Goal: Task Accomplishment & Management: Manage account settings

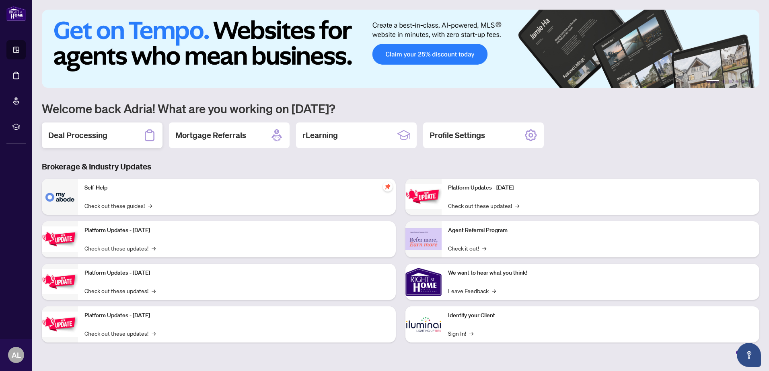
click at [80, 136] on h2 "Deal Processing" at bounding box center [77, 135] width 59 height 11
click at [80, 136] on main "1 2 3 4 5 6 Welcome back Adria! What are you working on [DATE]? Deal Processing…" at bounding box center [400, 185] width 737 height 371
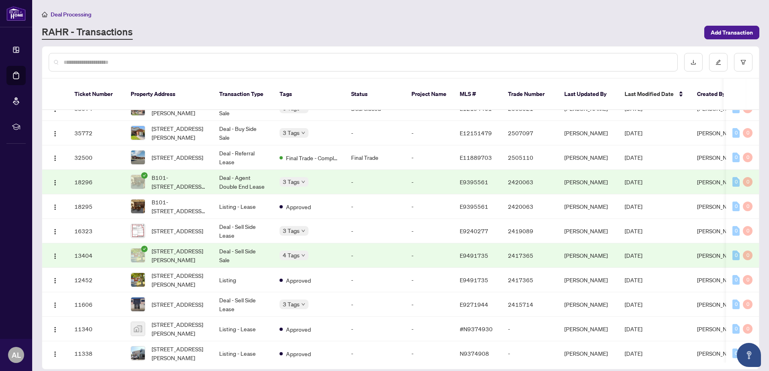
scroll to position [209, 0]
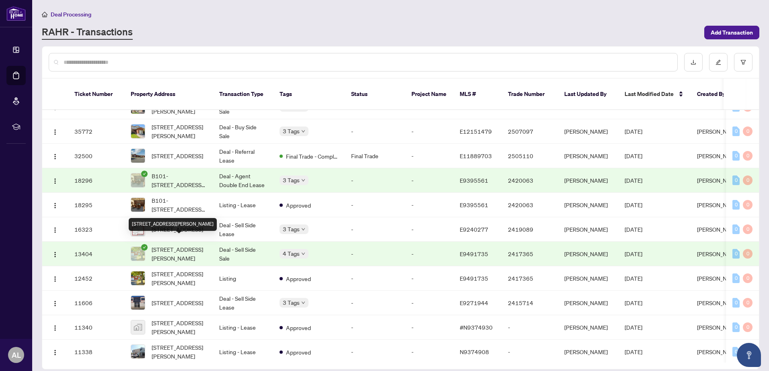
click at [181, 245] on span "[STREET_ADDRESS][PERSON_NAME]" at bounding box center [179, 254] width 55 height 18
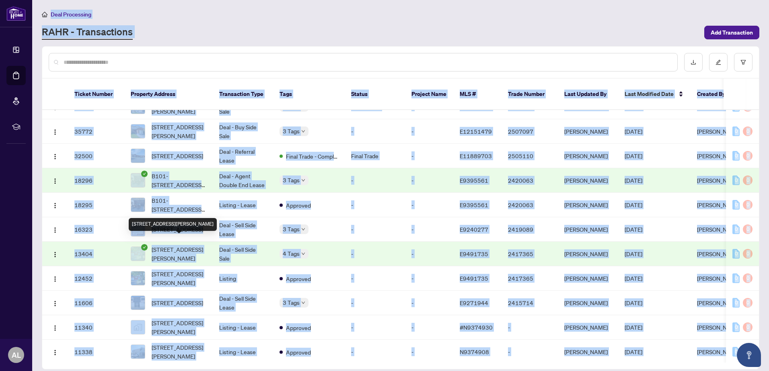
click at [181, 243] on main "Deal Processing [PERSON_NAME] - Transactions Add Transaction Ticket Number Prop…" at bounding box center [400, 185] width 737 height 371
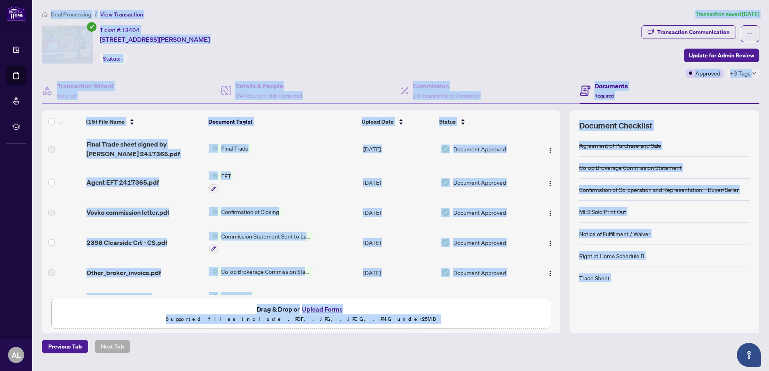
click at [482, 150] on span "Document Approved" at bounding box center [479, 149] width 53 height 9
click at [165, 145] on span "Final Trade sheet signed by [PERSON_NAME] 2417365.pdf" at bounding box center [144, 149] width 117 height 19
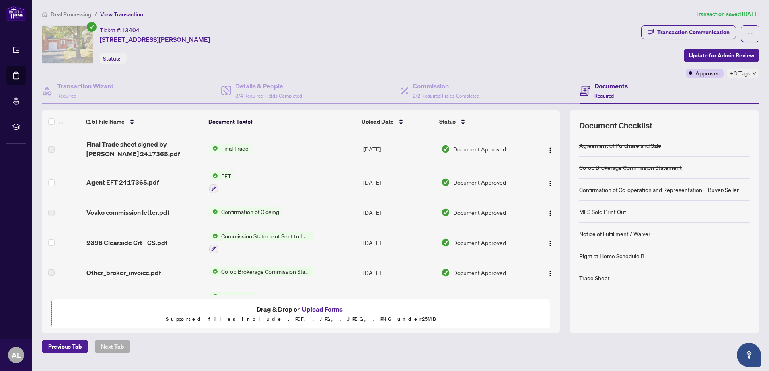
click at [235, 147] on span "Final Trade" at bounding box center [235, 148] width 34 height 9
click at [226, 178] on span "Final Trade" at bounding box center [211, 174] width 34 height 9
click at [115, 156] on span "Final Trade sheet signed by [PERSON_NAME] 2417365.pdf" at bounding box center [144, 149] width 117 height 19
click at [156, 171] on td "Agent EFT 2417365.pdf" at bounding box center [144, 182] width 123 height 35
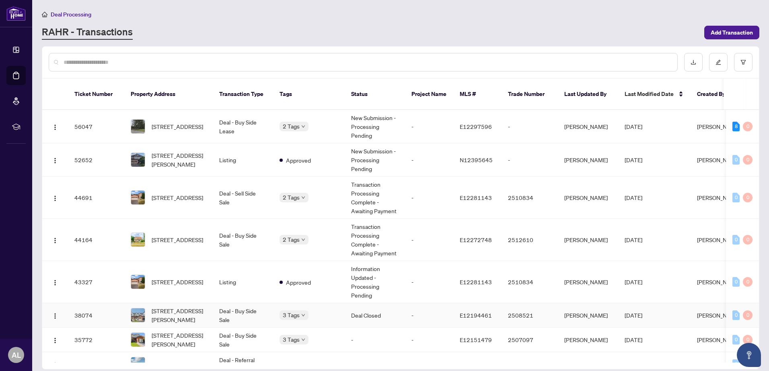
click at [197, 307] on span "[STREET_ADDRESS][PERSON_NAME]" at bounding box center [179, 316] width 55 height 18
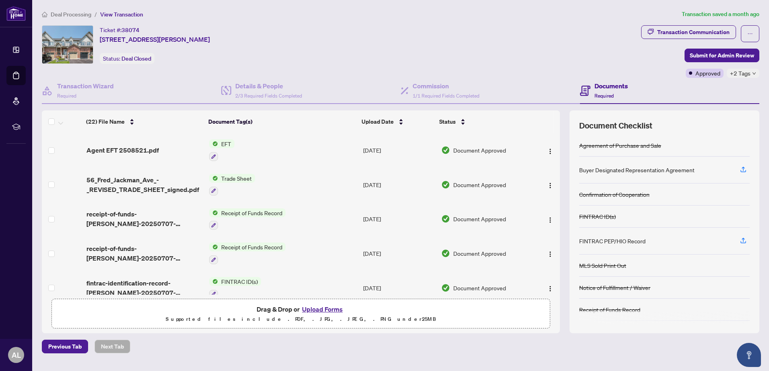
click at [218, 140] on span "EFT" at bounding box center [226, 144] width 16 height 9
click at [112, 150] on span "Agent EFT 2508521.pdf" at bounding box center [122, 151] width 72 height 10
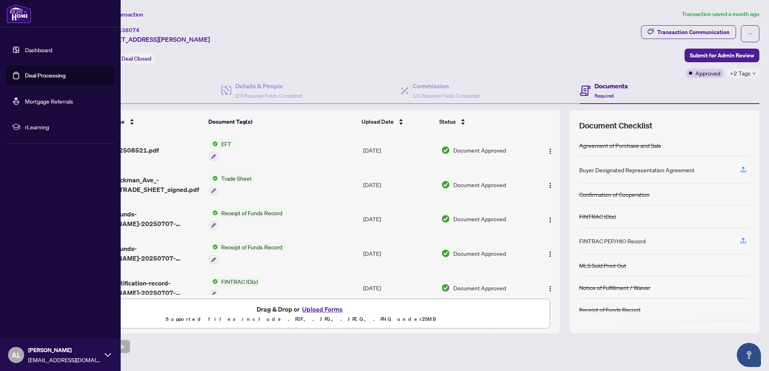
click at [29, 47] on link "Dashboard" at bounding box center [38, 49] width 27 height 7
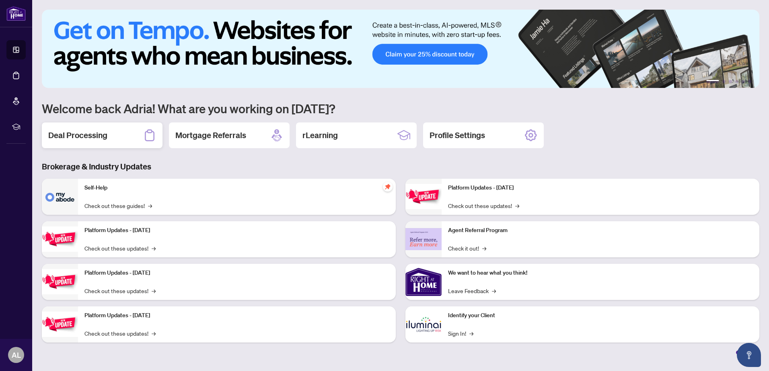
click at [83, 135] on h2 "Deal Processing" at bounding box center [77, 135] width 59 height 11
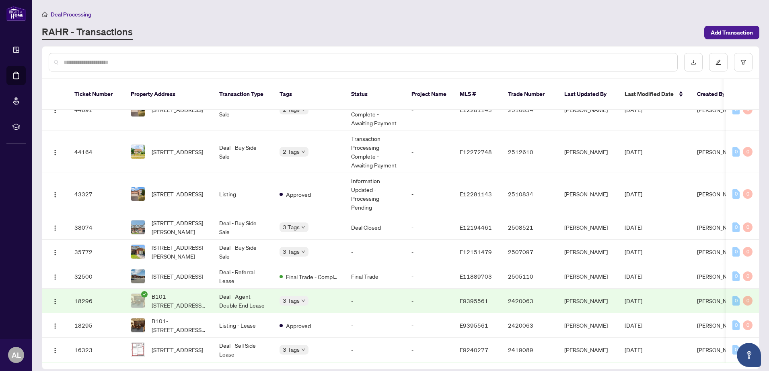
scroll to position [97, 0]
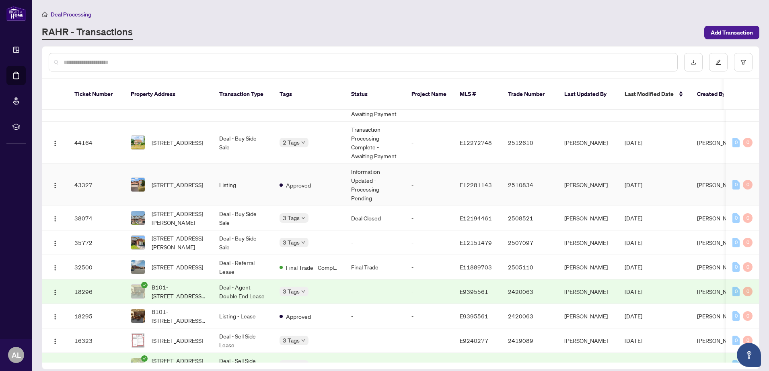
click at [755, 168] on td "0 0" at bounding box center [742, 185] width 33 height 42
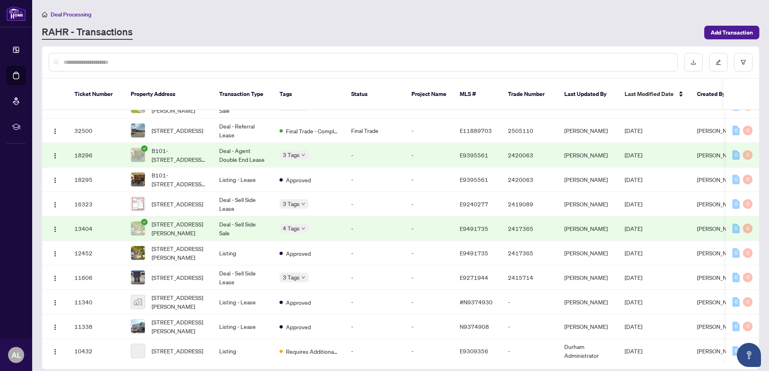
scroll to position [237, 0]
click at [235, 268] on td "Deal - Sell Side Lease" at bounding box center [243, 277] width 60 height 25
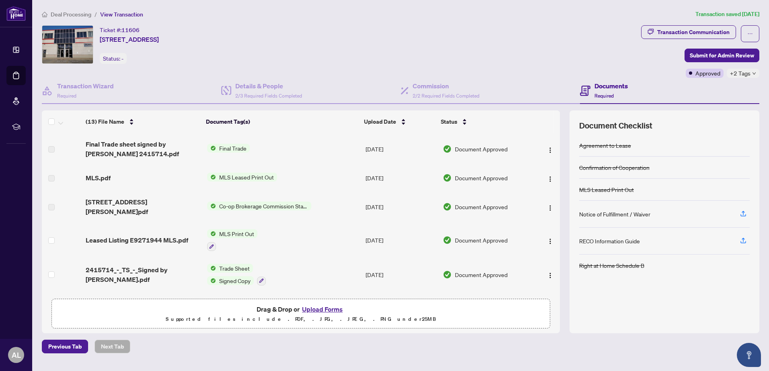
click at [224, 146] on span "Final Trade" at bounding box center [233, 148] width 34 height 9
click at [204, 179] on span "Final Trade" at bounding box center [209, 174] width 34 height 9
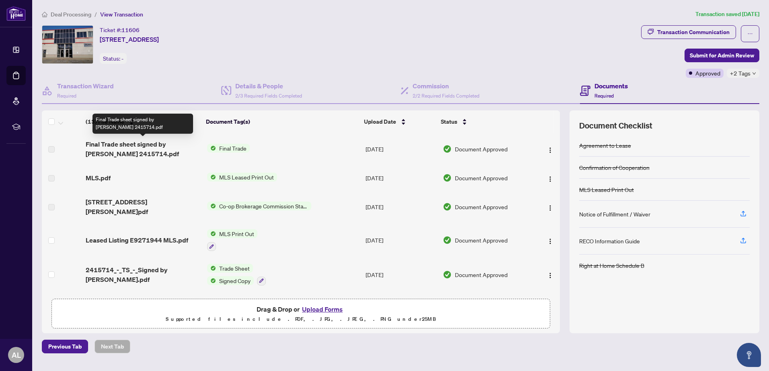
click at [117, 146] on span "Final Trade sheet signed by [PERSON_NAME] 2415714.pdf" at bounding box center [143, 149] width 115 height 19
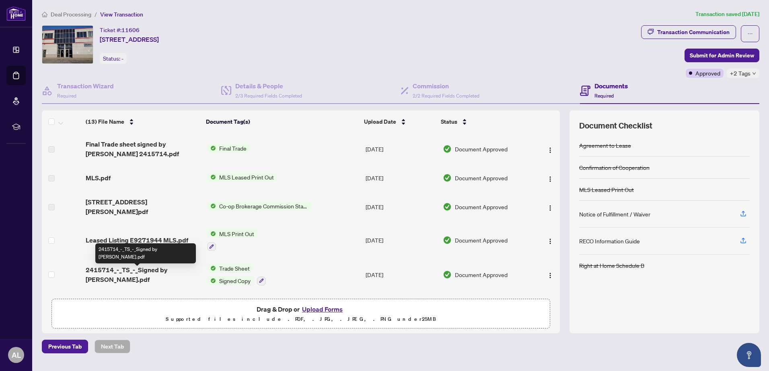
click at [138, 273] on span "2415714_-_TS_-_Signed by [PERSON_NAME].pdf" at bounding box center [143, 274] width 115 height 19
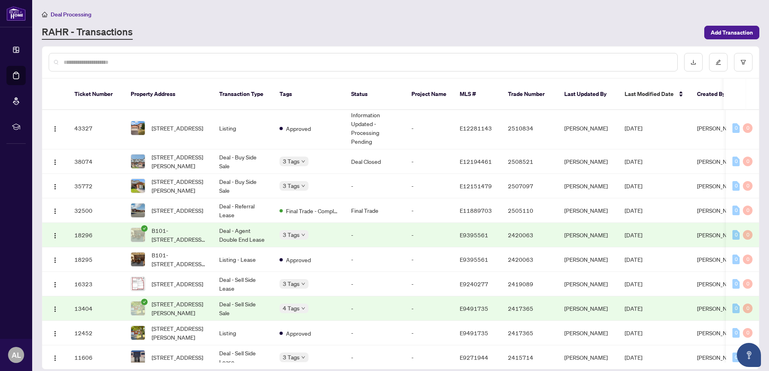
scroll to position [155, 0]
click at [764, 176] on main "Deal Processing [PERSON_NAME] - Transactions Add Transaction Ticket Number Prop…" at bounding box center [400, 185] width 737 height 371
click at [184, 299] on span "[STREET_ADDRESS][PERSON_NAME]" at bounding box center [179, 308] width 55 height 18
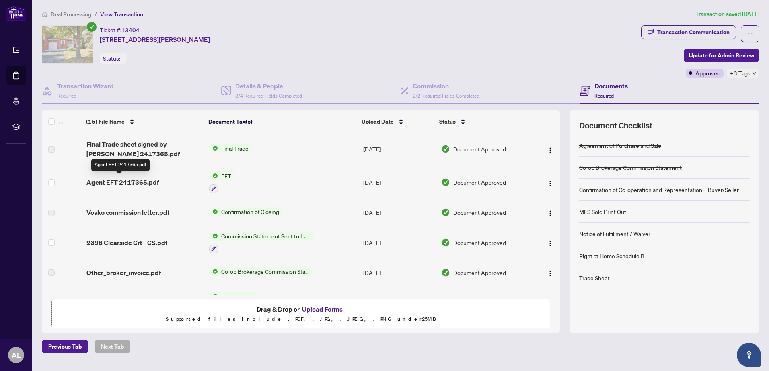
click at [127, 181] on span "Agent EFT 2417365.pdf" at bounding box center [122, 183] width 72 height 10
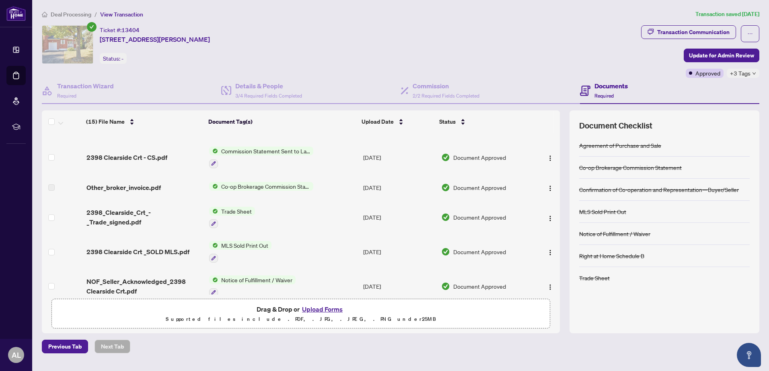
scroll to position [63, 0]
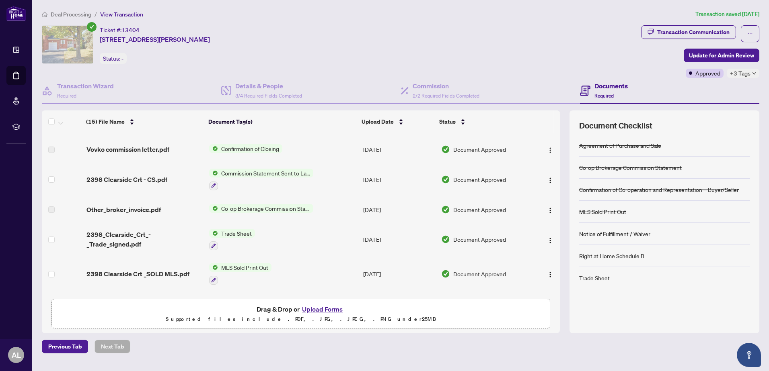
drag, startPoint x: 556, startPoint y: 164, endPoint x: 556, endPoint y: 159, distance: 4.8
click at [556, 163] on td at bounding box center [546, 179] width 27 height 35
click at [556, 159] on td at bounding box center [546, 150] width 27 height 26
click at [153, 238] on span "2398_Clearside_Crt_-_Trade_signed.pdf" at bounding box center [144, 239] width 117 height 19
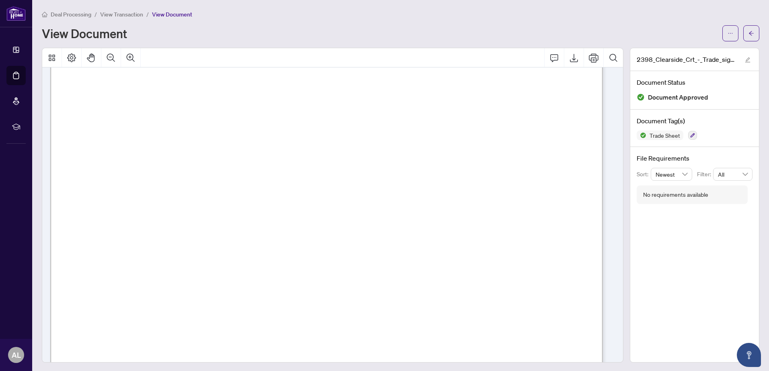
scroll to position [193, 0]
click at [584, 60] on button "Print" at bounding box center [593, 57] width 19 height 19
click at [589, 59] on icon "Print" at bounding box center [594, 57] width 10 height 9
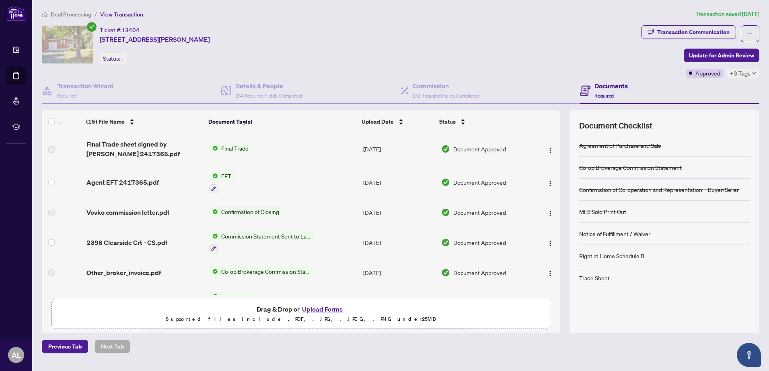
click at [215, 173] on img at bounding box center [213, 176] width 9 height 9
click at [132, 180] on span "Agent EFT 2417365.pdf" at bounding box center [122, 183] width 72 height 10
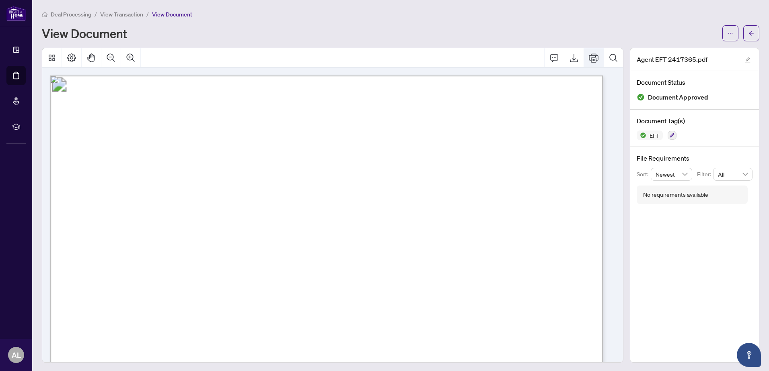
click at [589, 59] on icon "Print" at bounding box center [594, 57] width 10 height 9
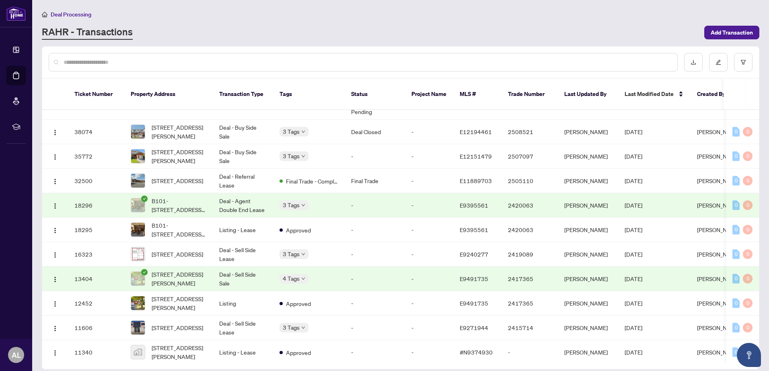
scroll to position [185, 0]
click at [763, 188] on main "Deal Processing [PERSON_NAME] - Transactions Add Transaction Ticket Number Prop…" at bounding box center [400, 185] width 737 height 371
click at [186, 249] on span "[STREET_ADDRESS]" at bounding box center [177, 253] width 51 height 9
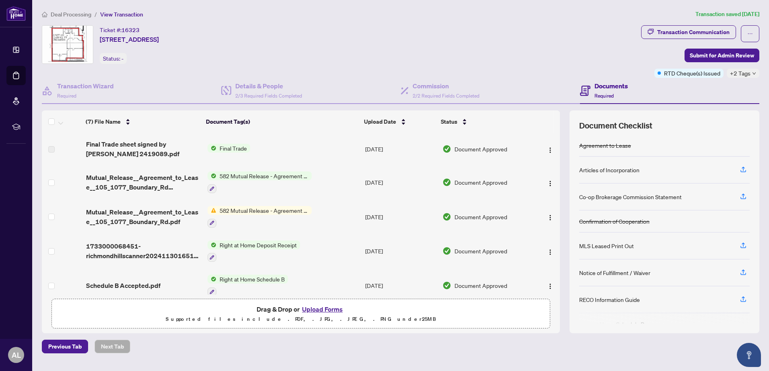
click at [225, 148] on span "Final Trade" at bounding box center [233, 148] width 34 height 9
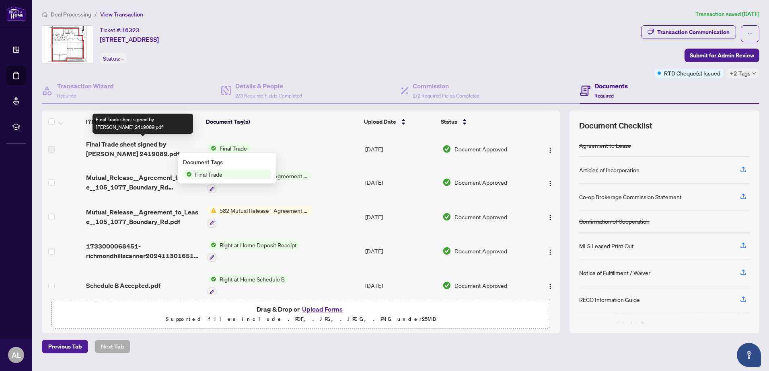
click at [120, 144] on span "Final Trade sheet signed by [PERSON_NAME] 2419089.pdf" at bounding box center [143, 149] width 115 height 19
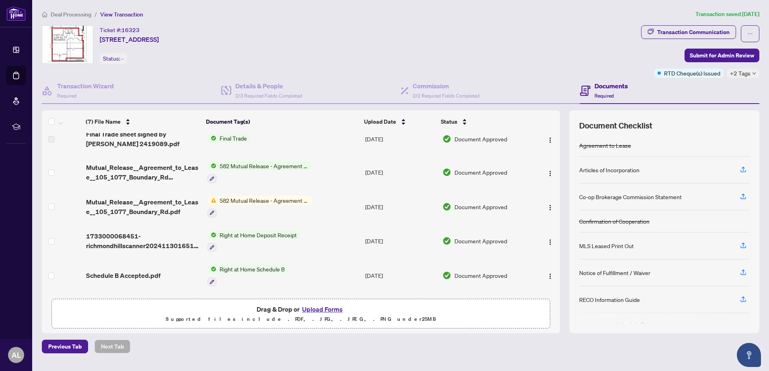
scroll to position [11, 0]
drag, startPoint x: 556, startPoint y: 171, endPoint x: 556, endPoint y: 185, distance: 14.1
click at [556, 185] on td at bounding box center [546, 171] width 27 height 35
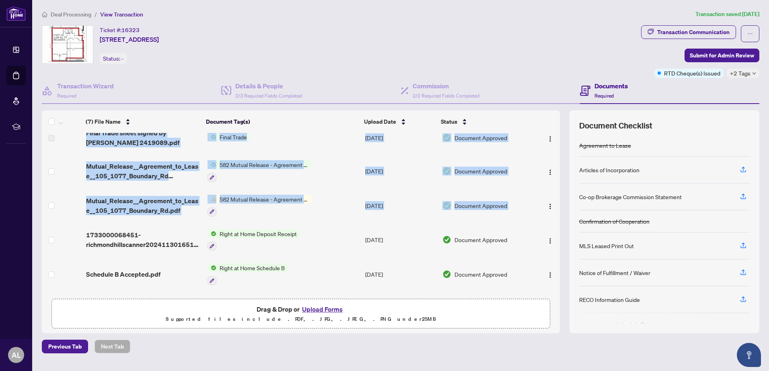
drag, startPoint x: 556, startPoint y: 189, endPoint x: 557, endPoint y: 172, distance: 16.5
click at [557, 172] on div "(7) File Name Document Tag(s) Upload Date Status Final Trade sheet signed by [P…" at bounding box center [301, 214] width 518 height 162
click at [249, 198] on span "582 Mutual Release - Agreement to Lease - Commercial" at bounding box center [263, 199] width 95 height 9
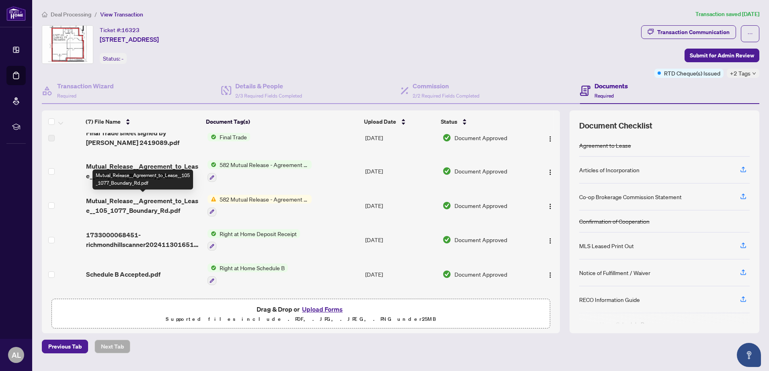
click at [135, 205] on span "Mutual_Release__Agreement_to_Lease__105_1077_Boundary_Rd.pdf" at bounding box center [143, 205] width 115 height 19
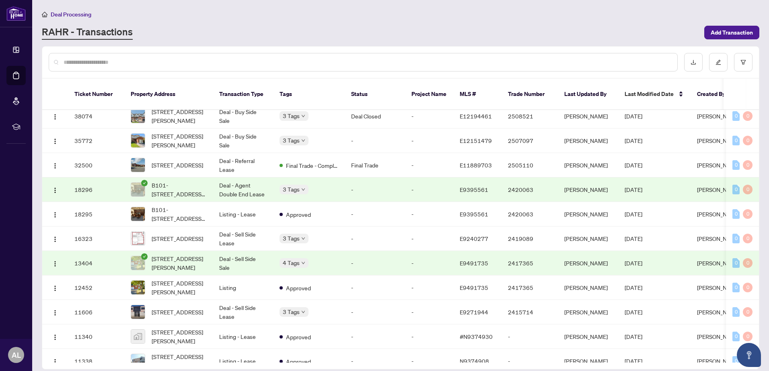
scroll to position [201, 0]
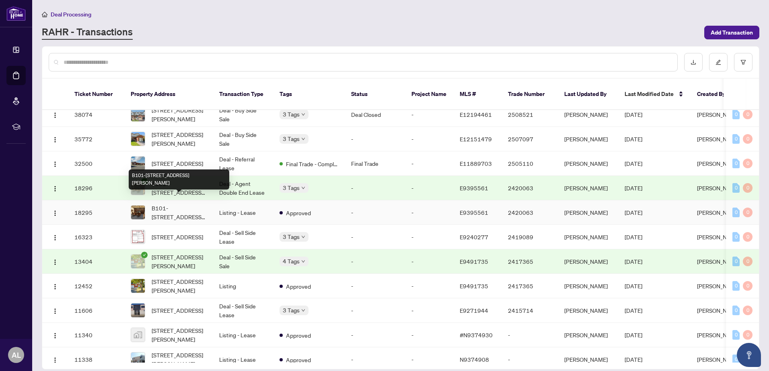
click at [176, 204] on span "B101-[STREET_ADDRESS][PERSON_NAME]" at bounding box center [179, 213] width 55 height 18
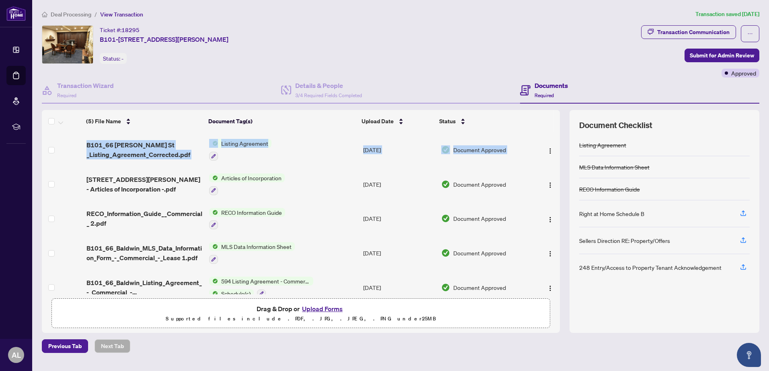
drag, startPoint x: 557, startPoint y: 154, endPoint x: 557, endPoint y: 163, distance: 8.5
click at [557, 163] on div "(5) File Name Document Tag(s) Upload Date Status B101_66 [PERSON_NAME] St _List…" at bounding box center [301, 214] width 518 height 162
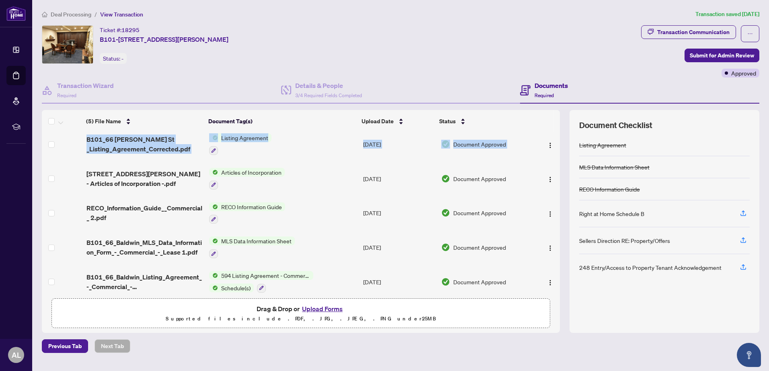
scroll to position [10, 0]
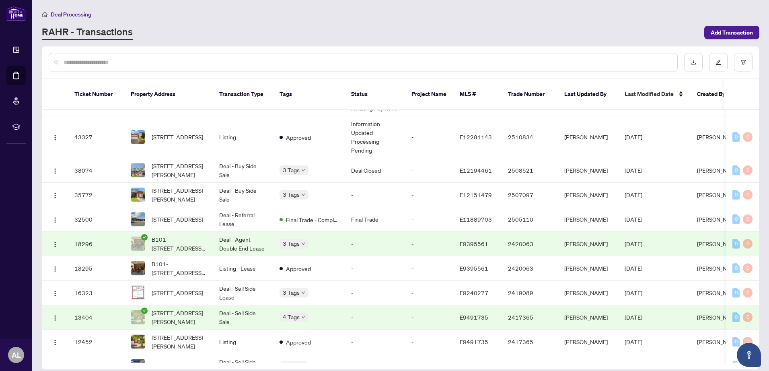
scroll to position [159, 0]
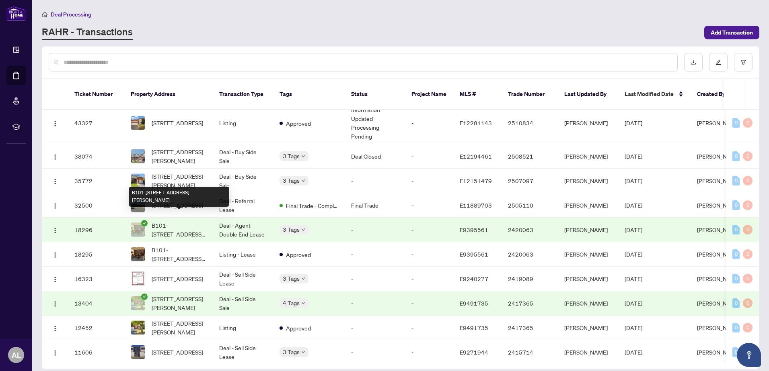
click at [174, 221] on span "B101-[STREET_ADDRESS][PERSON_NAME]" at bounding box center [179, 230] width 55 height 18
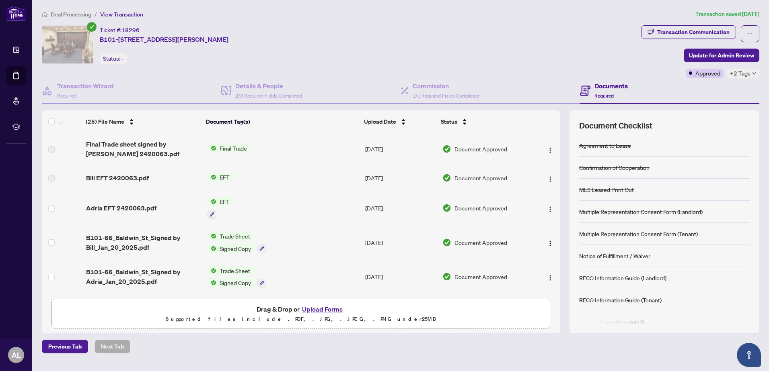
click at [230, 146] on span "Final Trade" at bounding box center [233, 148] width 34 height 9
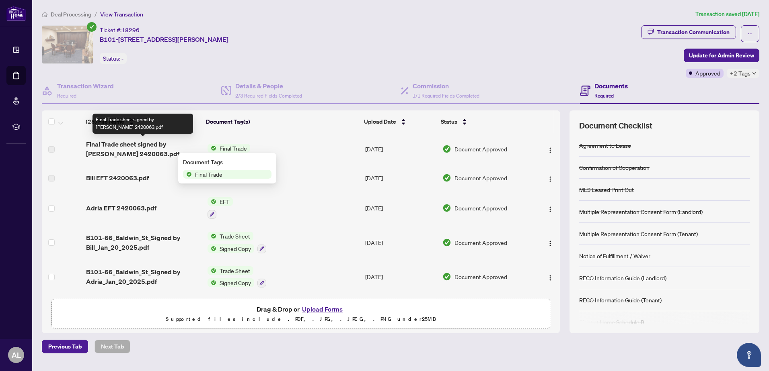
click at [143, 144] on span "Final Trade sheet signed by [PERSON_NAME] 2420063.pdf" at bounding box center [143, 149] width 115 height 19
click at [101, 160] on td "Final Trade sheet signed by [PERSON_NAME] 2420063.pdf" at bounding box center [143, 149] width 121 height 32
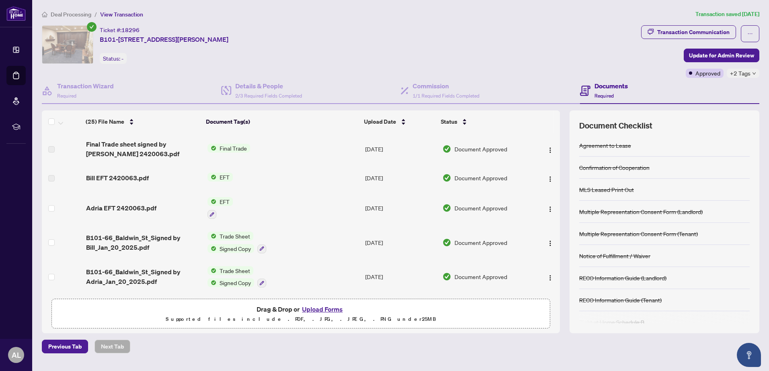
click at [112, 152] on span "Final Trade sheet signed by [PERSON_NAME] 2420063.pdf" at bounding box center [143, 149] width 115 height 19
click at [556, 141] on td at bounding box center [546, 149] width 27 height 32
click at [121, 208] on span "Adria EFT 2420063.pdf" at bounding box center [121, 208] width 70 height 10
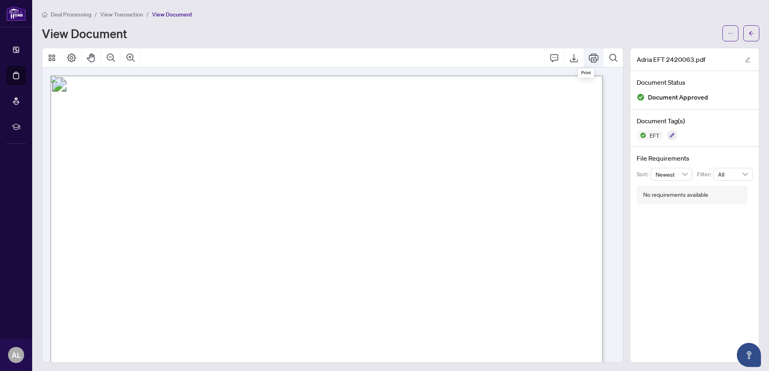
click at [589, 57] on icon "Print" at bounding box center [594, 57] width 10 height 9
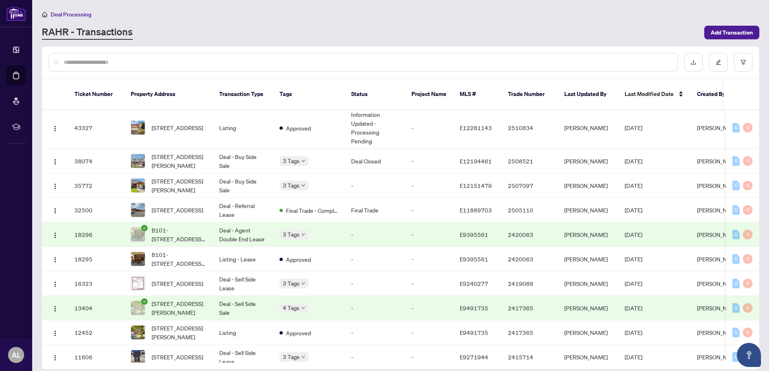
scroll to position [159, 0]
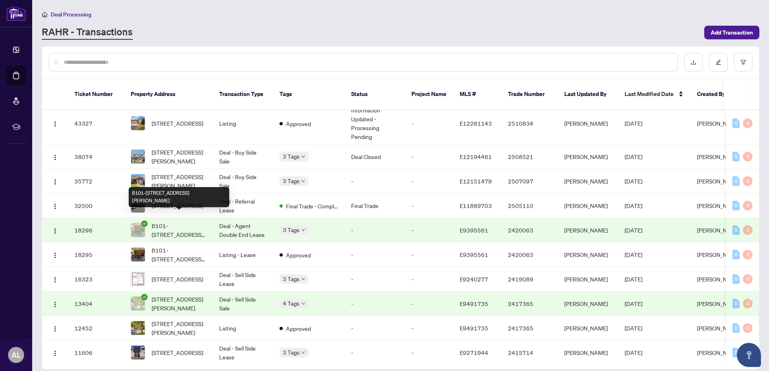
click at [179, 222] on span "B101-[STREET_ADDRESS][PERSON_NAME]" at bounding box center [179, 231] width 55 height 18
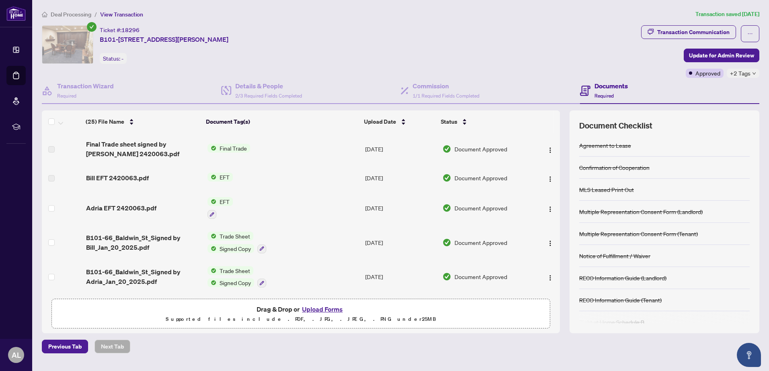
click at [240, 146] on span "Final Trade" at bounding box center [233, 148] width 34 height 9
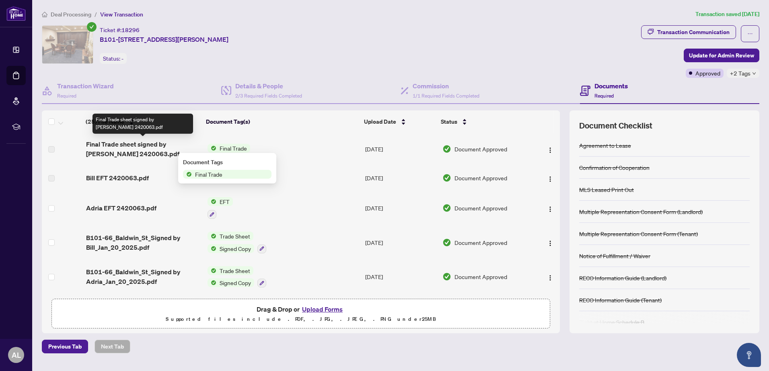
click at [135, 144] on span "Final Trade sheet signed by [PERSON_NAME] 2420063.pdf" at bounding box center [143, 149] width 115 height 19
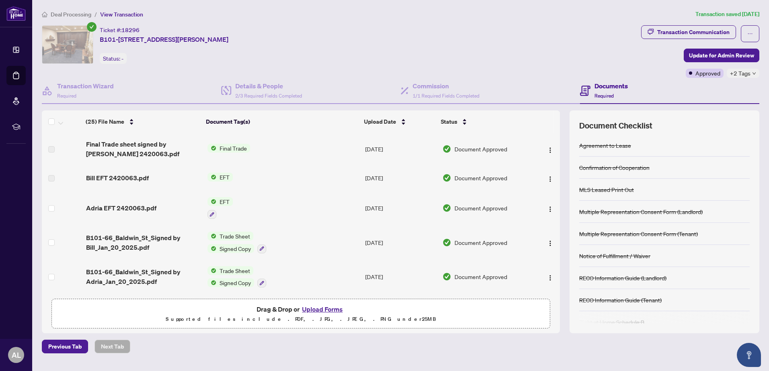
click at [470, 149] on span "Document Approved" at bounding box center [480, 149] width 53 height 9
click at [549, 148] on img "button" at bounding box center [550, 150] width 6 height 6
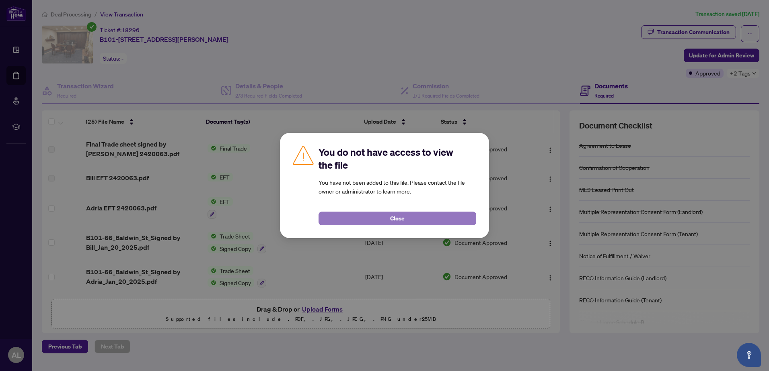
click at [418, 216] on button "Close" at bounding box center [397, 219] width 158 height 14
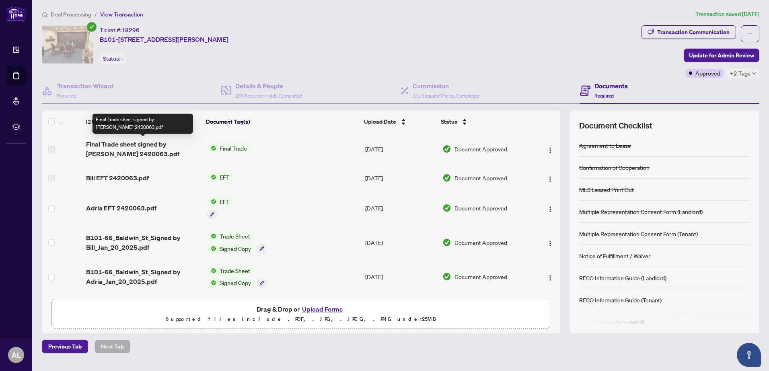
click at [142, 144] on span "Final Trade sheet signed by [PERSON_NAME] 2420063.pdf" at bounding box center [143, 149] width 115 height 19
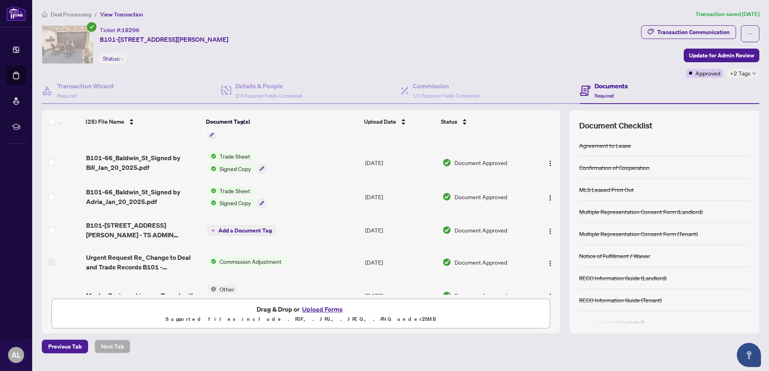
scroll to position [84, 0]
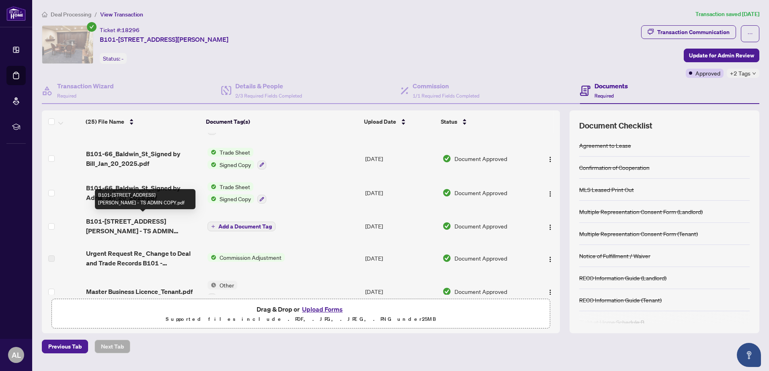
click at [118, 220] on span "B101-[STREET_ADDRESS][PERSON_NAME] - TS ADMIN COPY.pdf" at bounding box center [143, 226] width 115 height 19
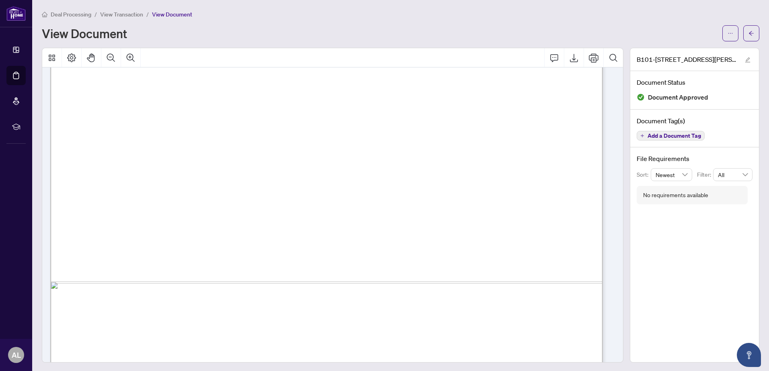
scroll to position [436, 0]
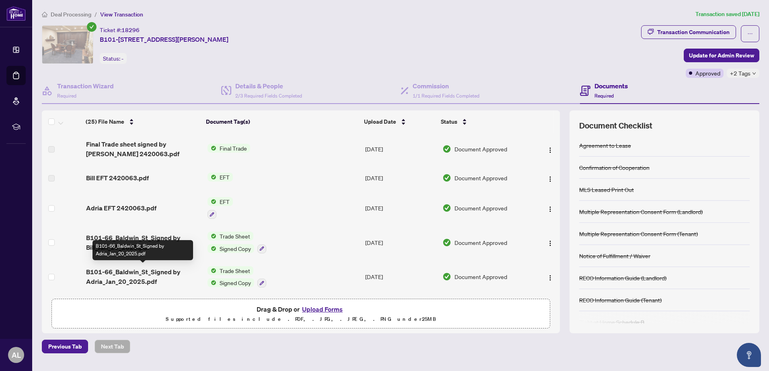
click at [143, 272] on span "B101-66_Baldwin_St_Signed by Adria_Jan_20_2025.pdf" at bounding box center [143, 276] width 115 height 19
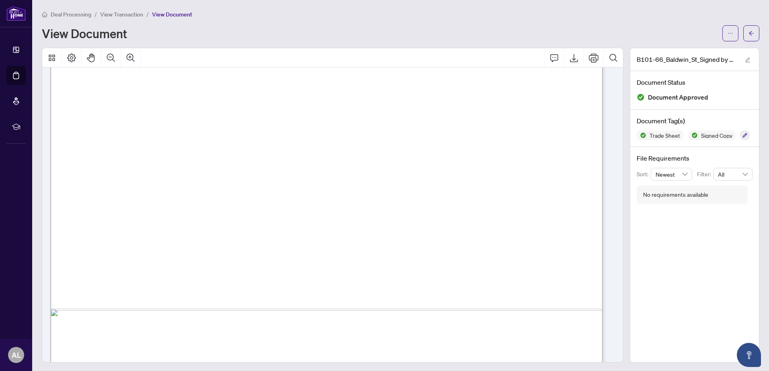
click at [608, 205] on div "Right at Home Realty 2420063 [STREET_ADDRESS][PERSON_NAME] Property: Type: COMM…" at bounding box center [330, 55] width 560 height 723
click at [609, 190] on div "Right at Home Realty 2420063 [STREET_ADDRESS][PERSON_NAME] Property: Type: COMM…" at bounding box center [330, 55] width 560 height 723
click at [589, 58] on icon "Print" at bounding box center [594, 58] width 10 height 10
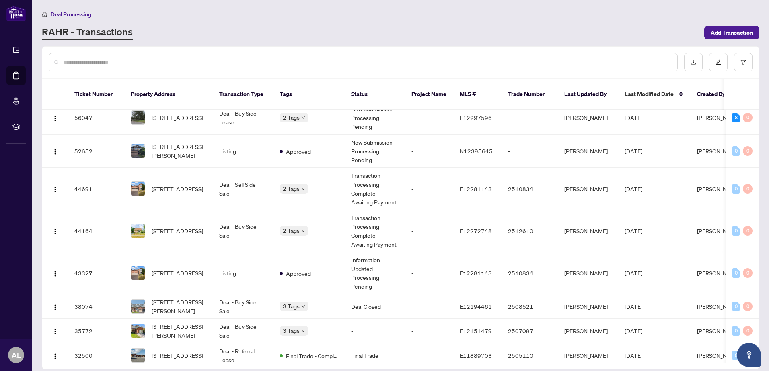
scroll to position [21, 0]
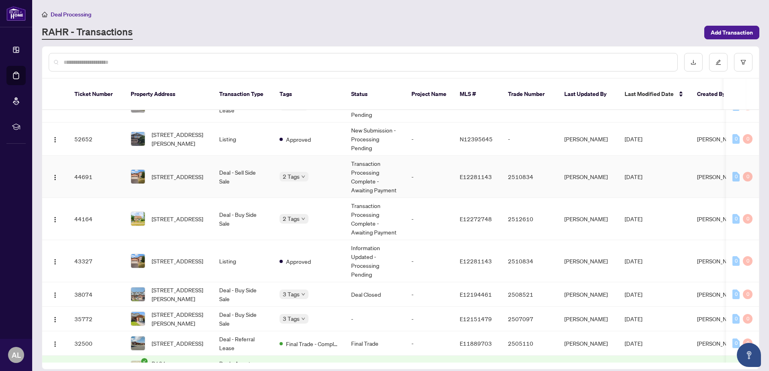
click at [755, 156] on td "0 0" at bounding box center [742, 177] width 33 height 42
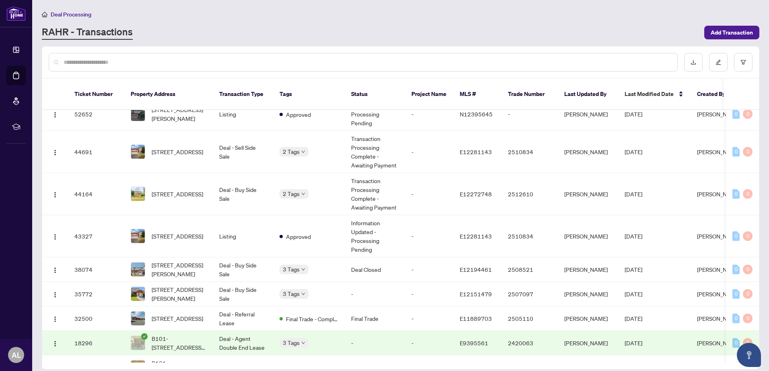
scroll to position [52, 0]
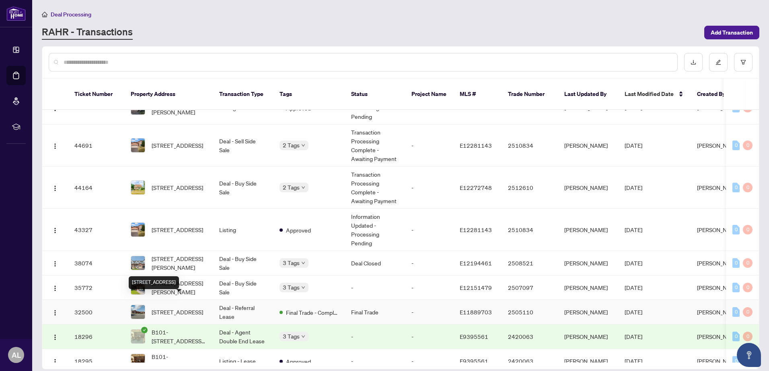
click at [191, 308] on span "[STREET_ADDRESS]" at bounding box center [177, 312] width 51 height 9
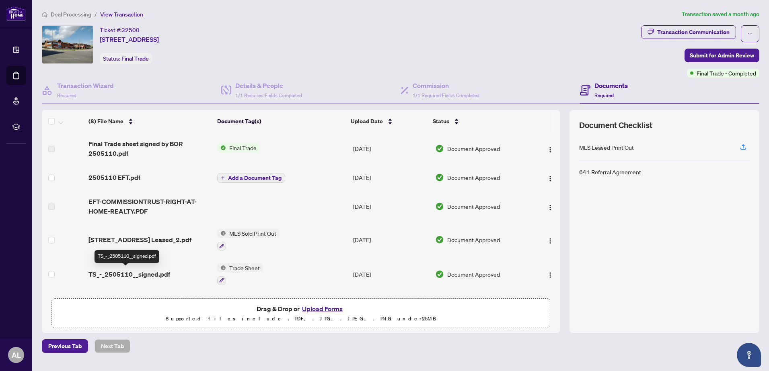
click at [142, 273] on span "TS_-_2505110__signed.pdf" at bounding box center [129, 275] width 82 height 10
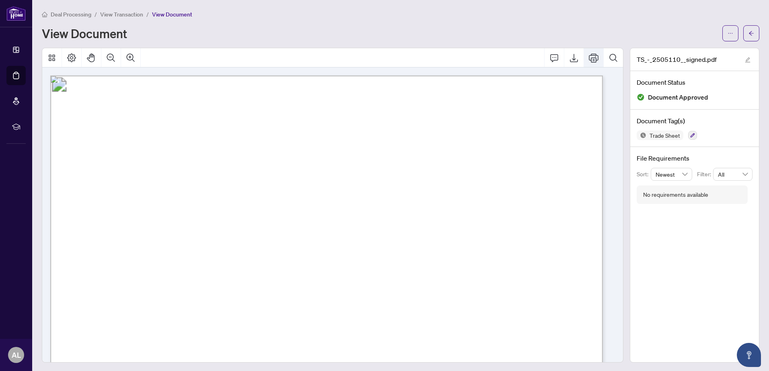
click at [589, 58] on icon "Print" at bounding box center [594, 58] width 10 height 10
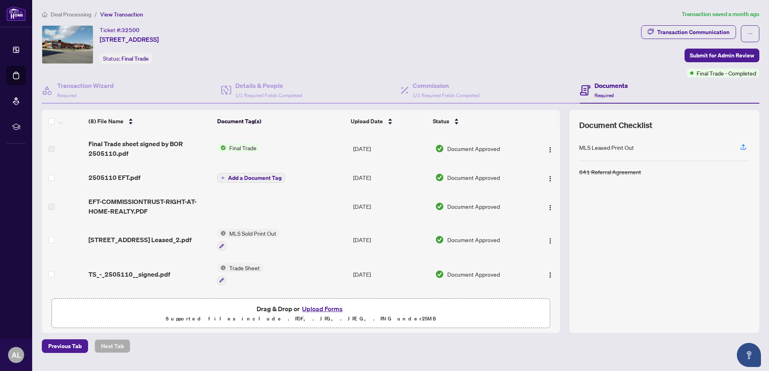
click at [120, 179] on span "2505110 EFT.pdf" at bounding box center [114, 178] width 52 height 10
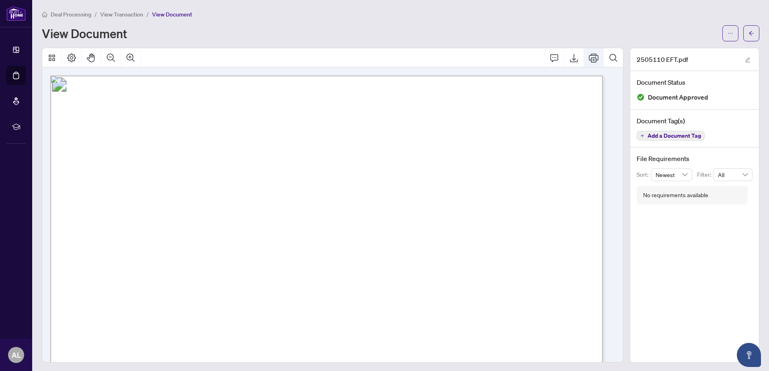
click at [592, 58] on icon "Print" at bounding box center [594, 57] width 10 height 9
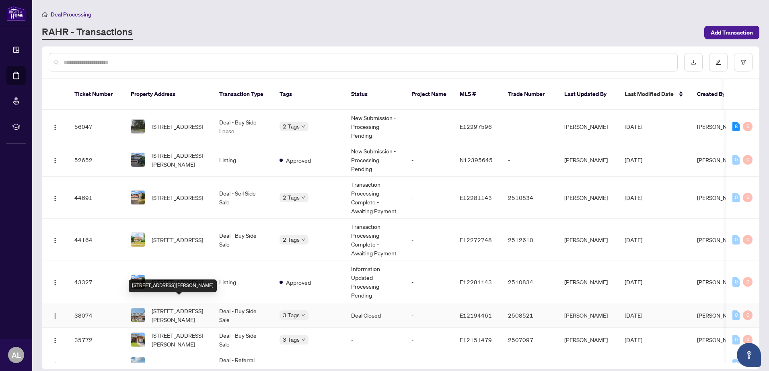
click at [183, 307] on span "[STREET_ADDRESS][PERSON_NAME]" at bounding box center [179, 316] width 55 height 18
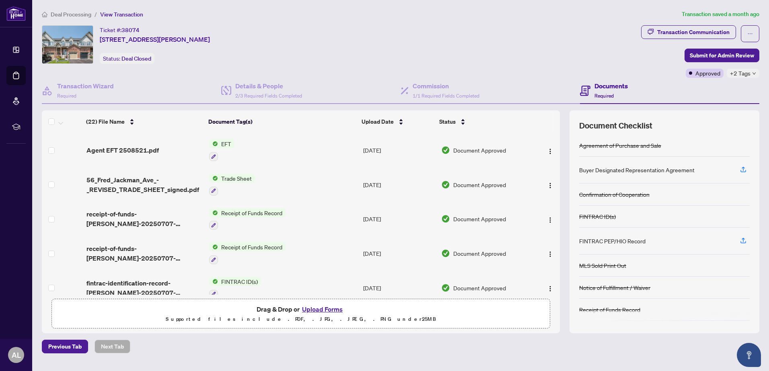
click at [166, 189] on span "56_Fred_Jackman_Ave_-_REVISED_TRADE_SHEET_signed.pdf" at bounding box center [144, 184] width 117 height 19
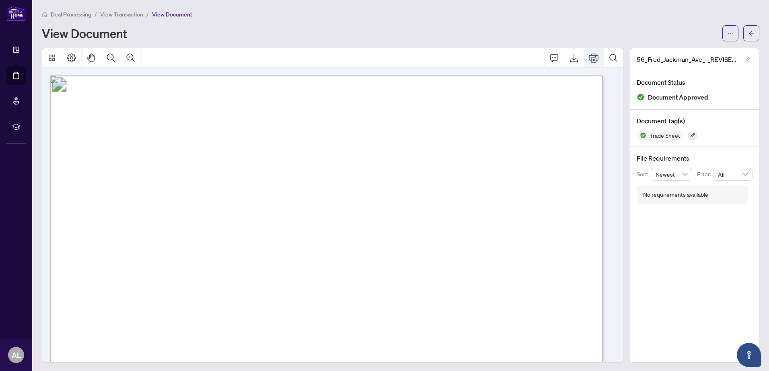
click at [589, 57] on icon "Print" at bounding box center [594, 57] width 10 height 9
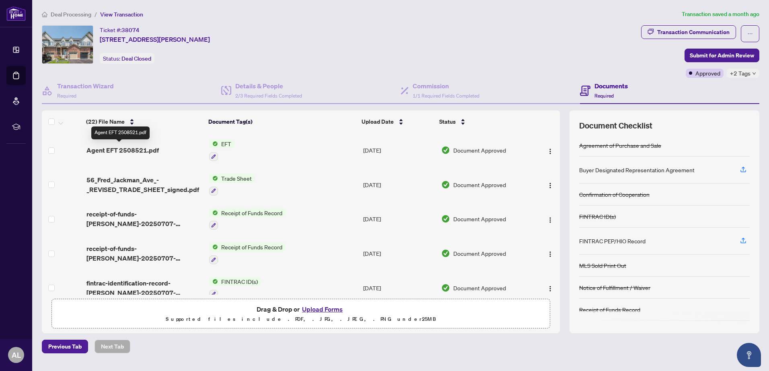
click at [113, 149] on span "Agent EFT 2508521.pdf" at bounding box center [122, 151] width 72 height 10
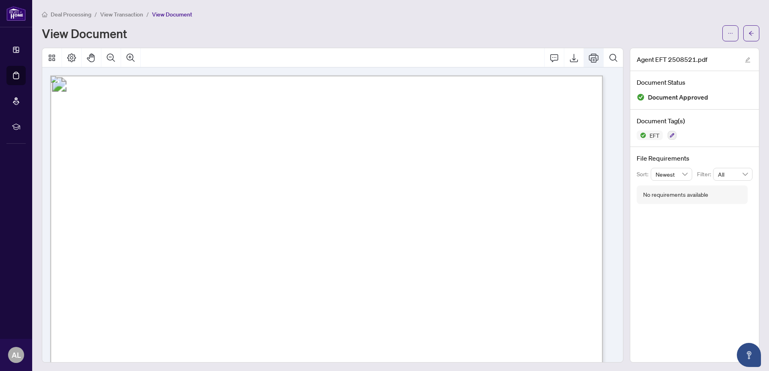
click at [589, 57] on icon "Print" at bounding box center [594, 58] width 10 height 10
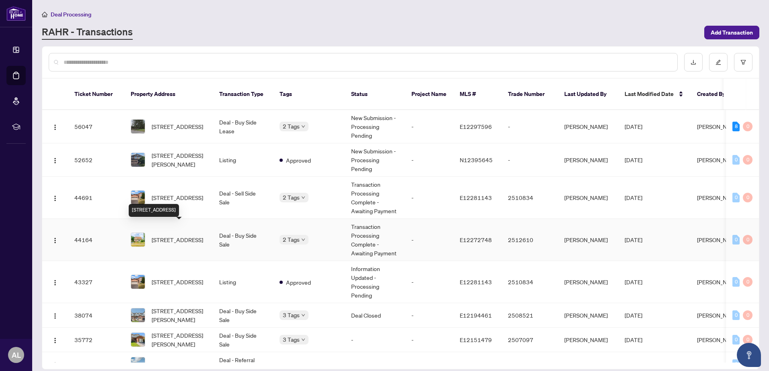
click at [177, 236] on span "[STREET_ADDRESS]" at bounding box center [177, 240] width 51 height 9
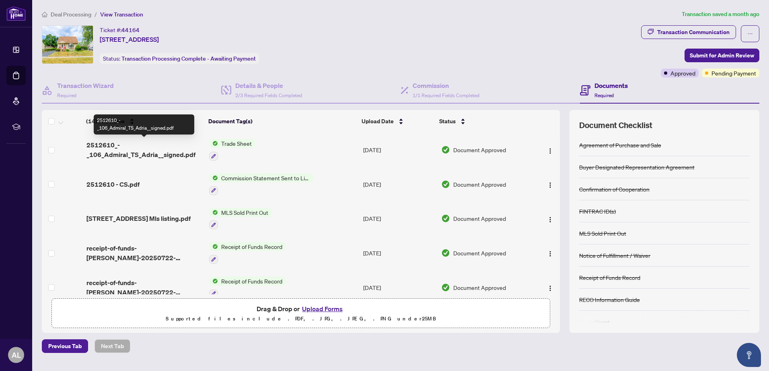
click at [143, 154] on span "2512610_-_106_Admiral_TS_Adria__signed.pdf" at bounding box center [144, 149] width 117 height 19
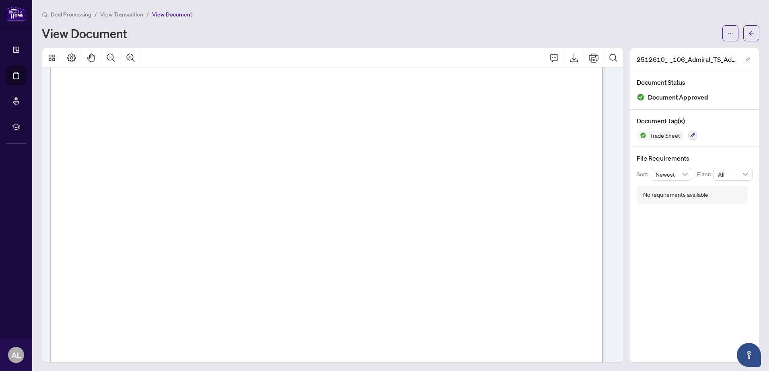
scroll to position [120, 0]
click at [626, 137] on div "2512610_-_106_Admiral_TS_Adria__signed.pdf Document Status Document Approved Do…" at bounding box center [694, 205] width 136 height 315
click at [589, 59] on icon "Print" at bounding box center [594, 58] width 10 height 10
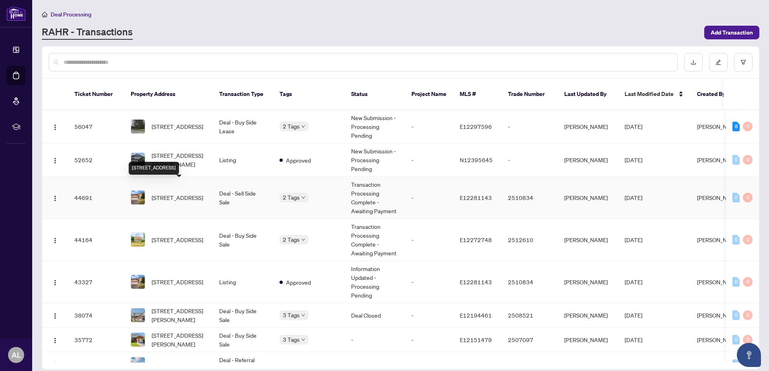
click at [174, 193] on span "[STREET_ADDRESS]" at bounding box center [177, 197] width 51 height 9
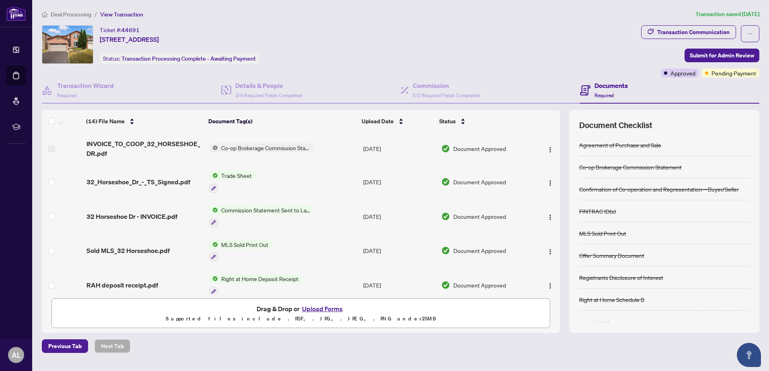
click at [226, 174] on span "Trade Sheet" at bounding box center [236, 175] width 37 height 9
click at [149, 183] on span "32_Horseshoe_Dr_-_TS_Signed.pdf" at bounding box center [138, 182] width 104 height 10
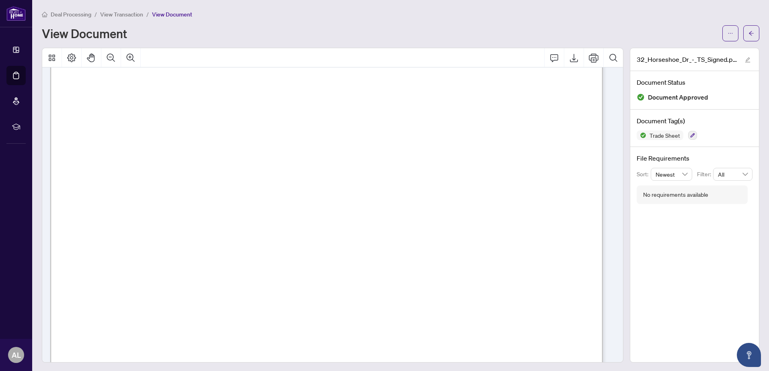
scroll to position [1, 0]
drag, startPoint x: 610, startPoint y: 287, endPoint x: 611, endPoint y: 281, distance: 6.0
click at [611, 285] on div "Right at Home Realty 2510834 [STREET_ADDRESS] Property: Type: RESIDENTIAL Class…" at bounding box center [329, 214] width 574 height 295
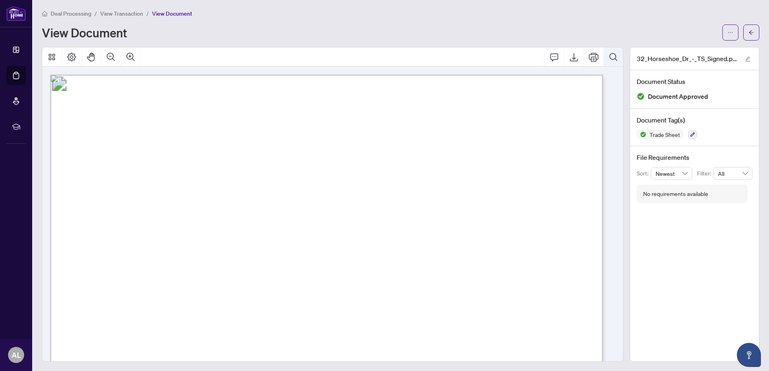
click at [608, 60] on icon "Search Document" at bounding box center [613, 57] width 10 height 10
click at [589, 55] on icon "Print" at bounding box center [594, 57] width 10 height 10
